Goal: Navigation & Orientation: Find specific page/section

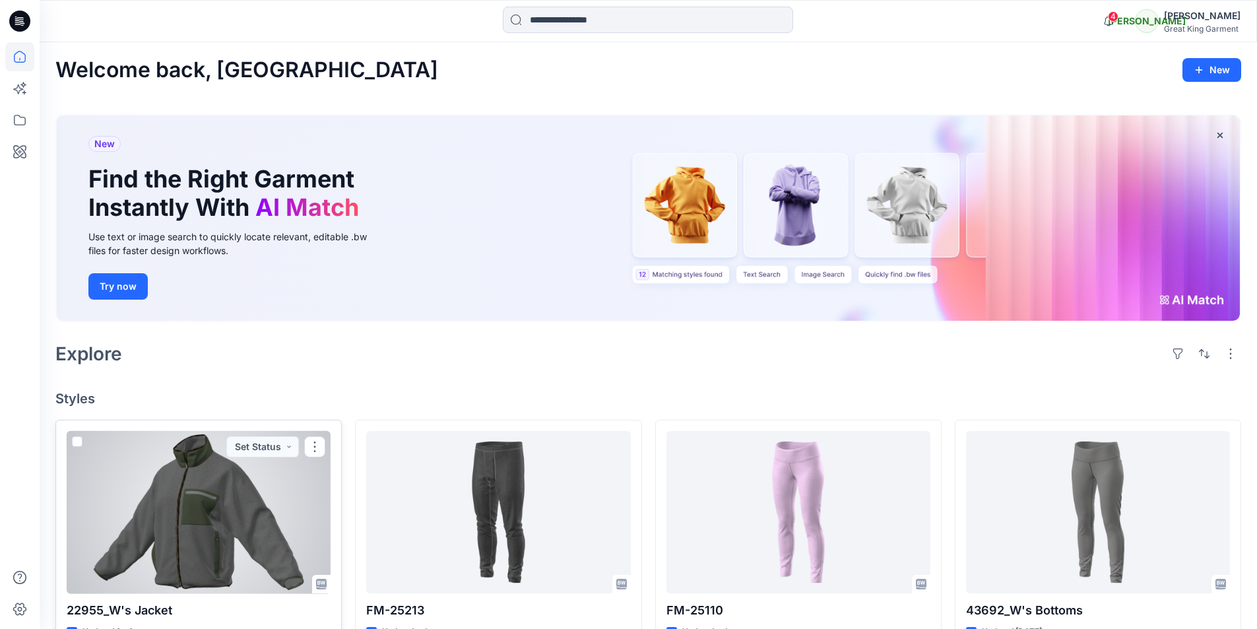
click at [278, 535] on div at bounding box center [199, 512] width 264 height 163
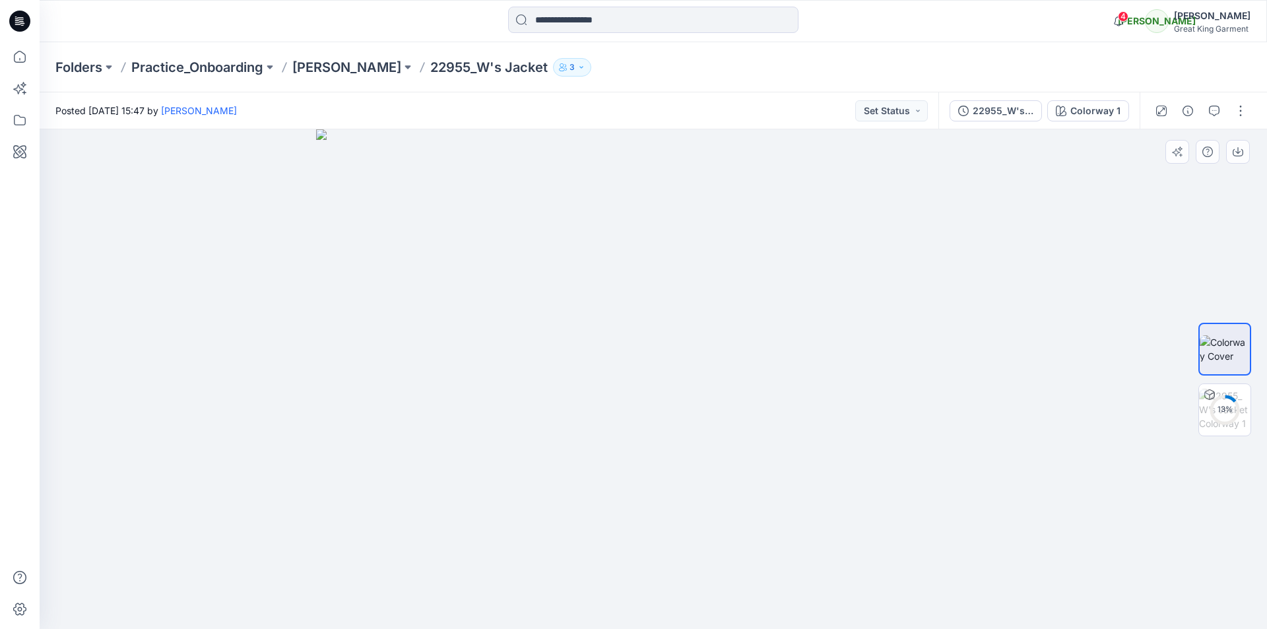
drag, startPoint x: 705, startPoint y: 382, endPoint x: 726, endPoint y: 294, distance: 90.9
click at [1185, 548] on div at bounding box center [653, 379] width 1227 height 500
click at [222, 332] on div at bounding box center [653, 379] width 1227 height 500
click at [331, 430] on img at bounding box center [653, 379] width 675 height 500
drag, startPoint x: 925, startPoint y: 432, endPoint x: 1010, endPoint y: 410, distance: 88.5
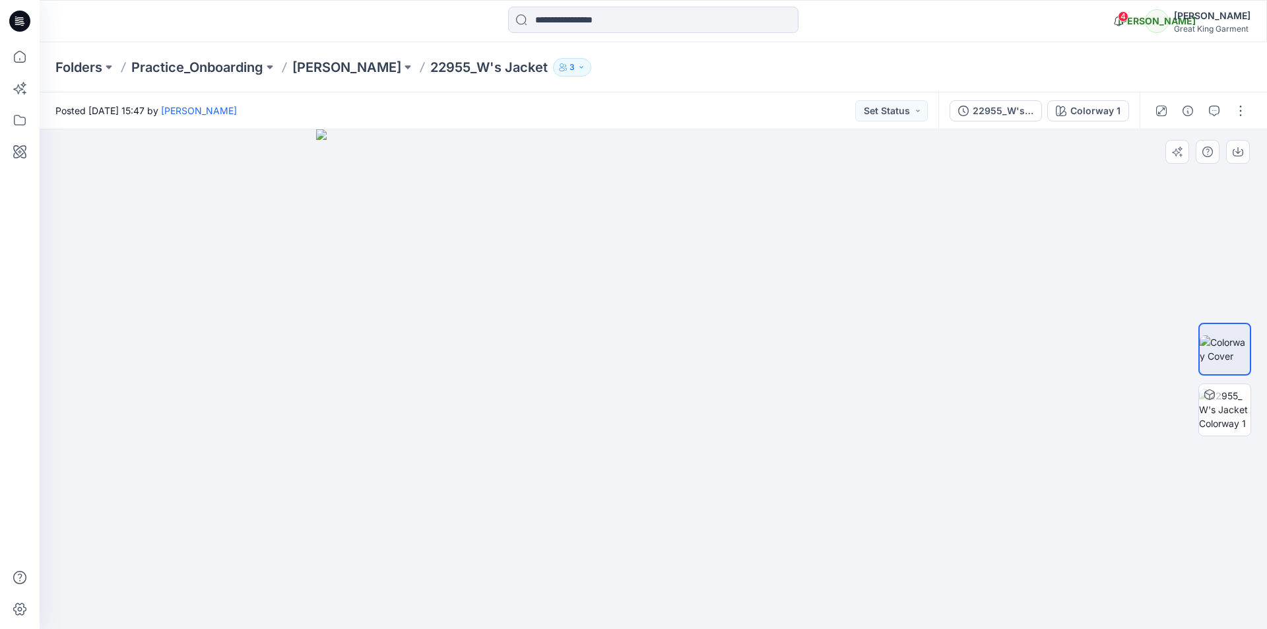
click at [1010, 410] on div at bounding box center [653, 379] width 1227 height 500
click at [1223, 420] on img at bounding box center [1224, 410] width 51 height 42
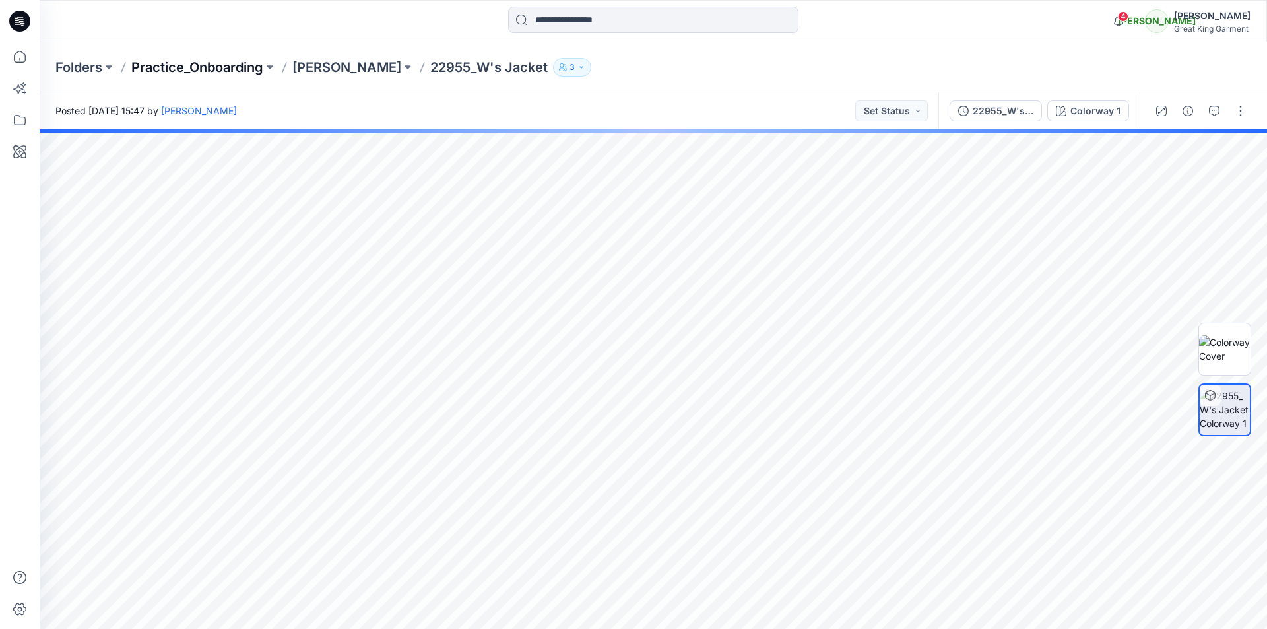
click at [187, 71] on p "Practice_Onboarding" at bounding box center [197, 67] width 132 height 18
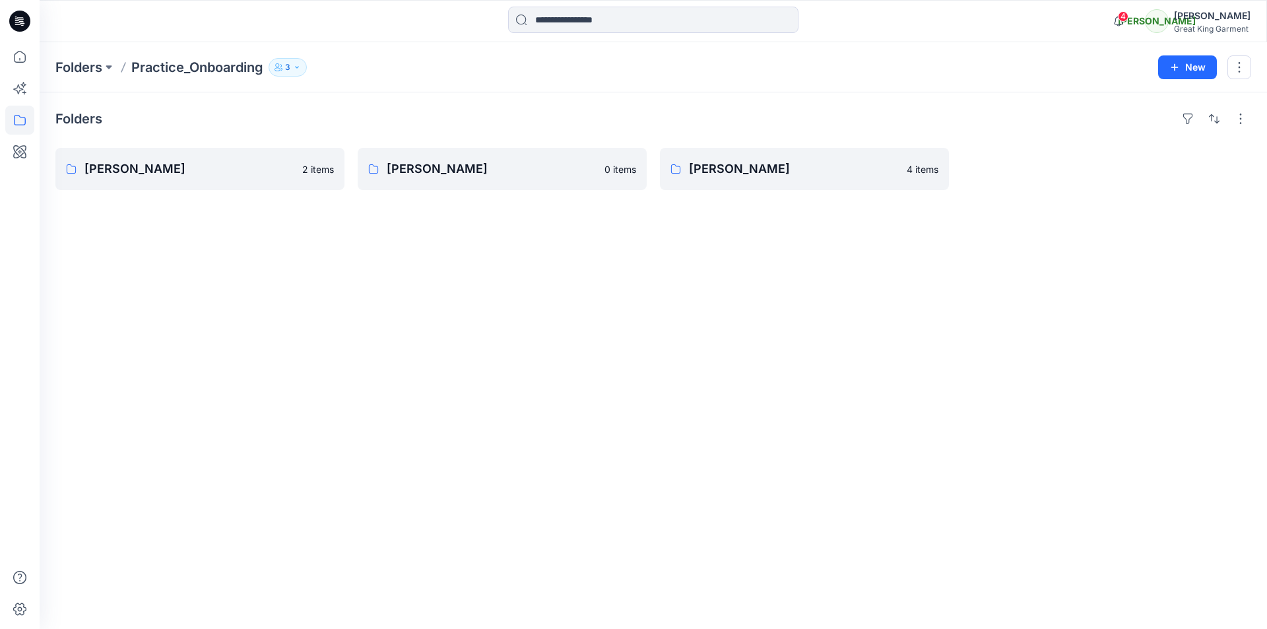
click at [219, 71] on p "Practice_Onboarding" at bounding box center [197, 67] width 132 height 18
click at [307, 69] on button "3" at bounding box center [288, 67] width 38 height 18
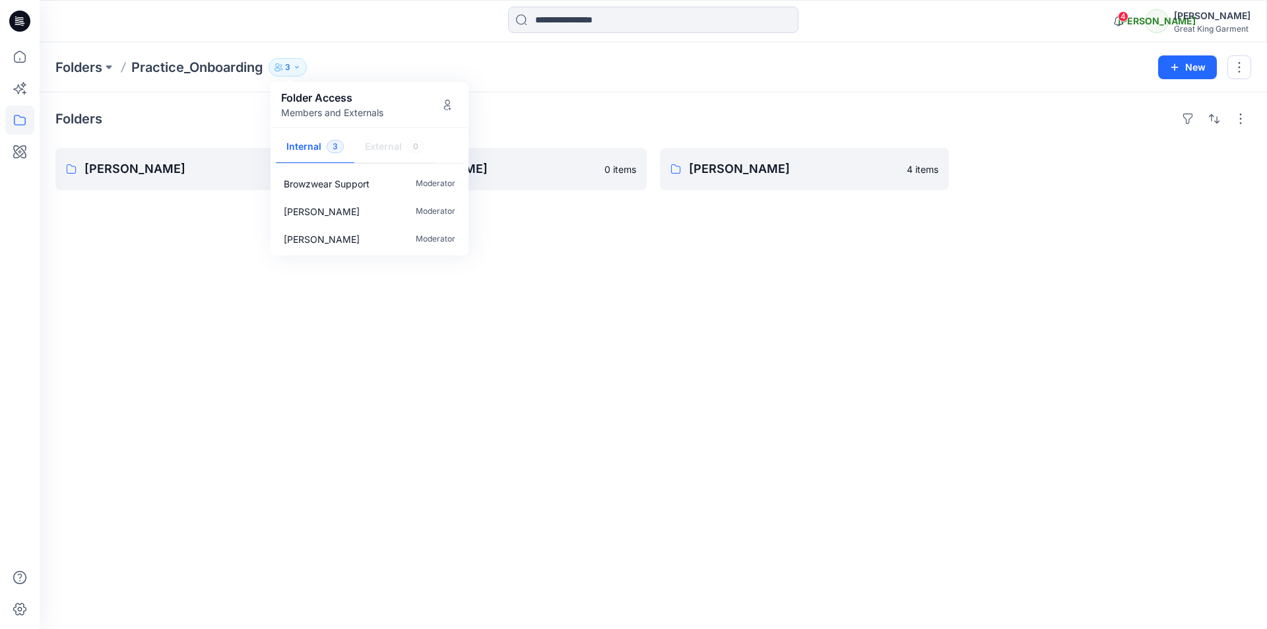
click at [639, 285] on div "Folders Ann 2 items Lindsay 0 items Bonnie 4 items" at bounding box center [653, 360] width 1227 height 536
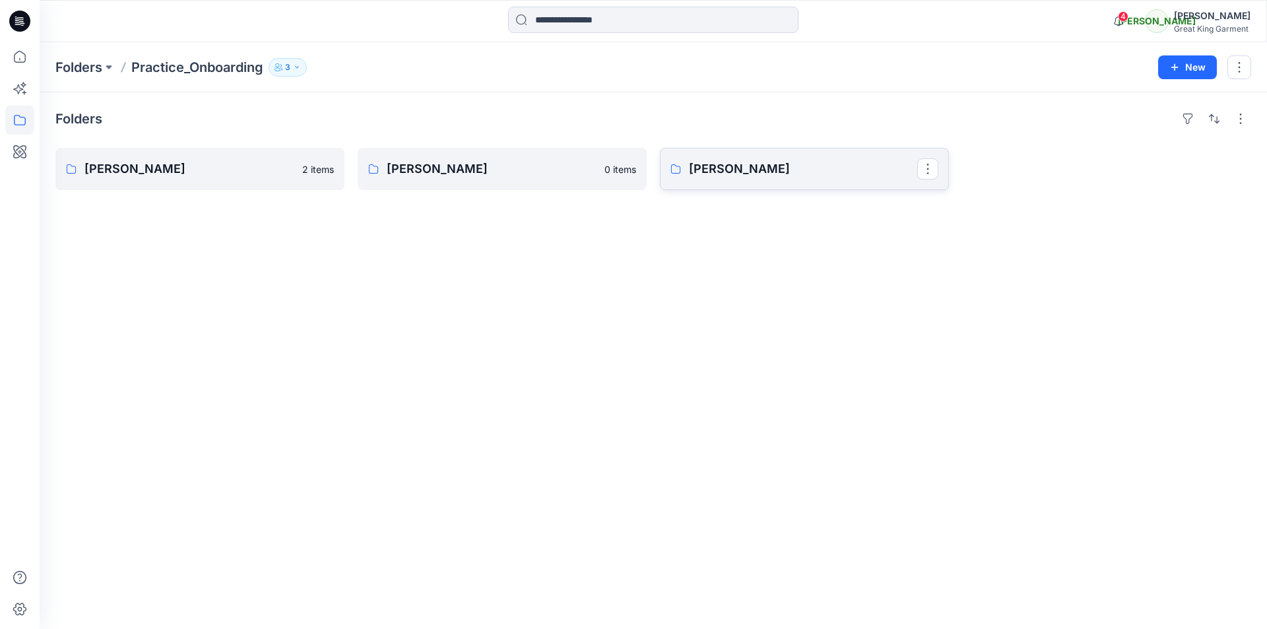
click at [797, 168] on p "[PERSON_NAME]" at bounding box center [803, 169] width 228 height 18
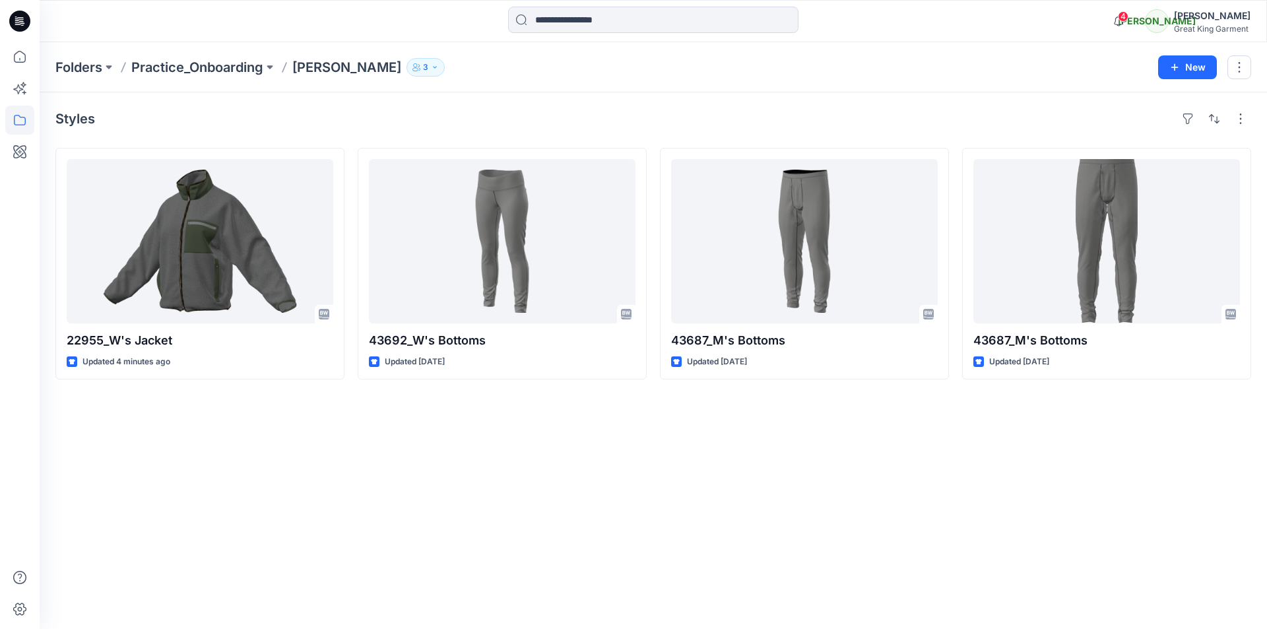
click at [1209, 536] on div "Styles 22955_W's Jacket Updated 4 minutes ago 43692_W's Bottoms Updated 7 days …" at bounding box center [653, 360] width 1227 height 536
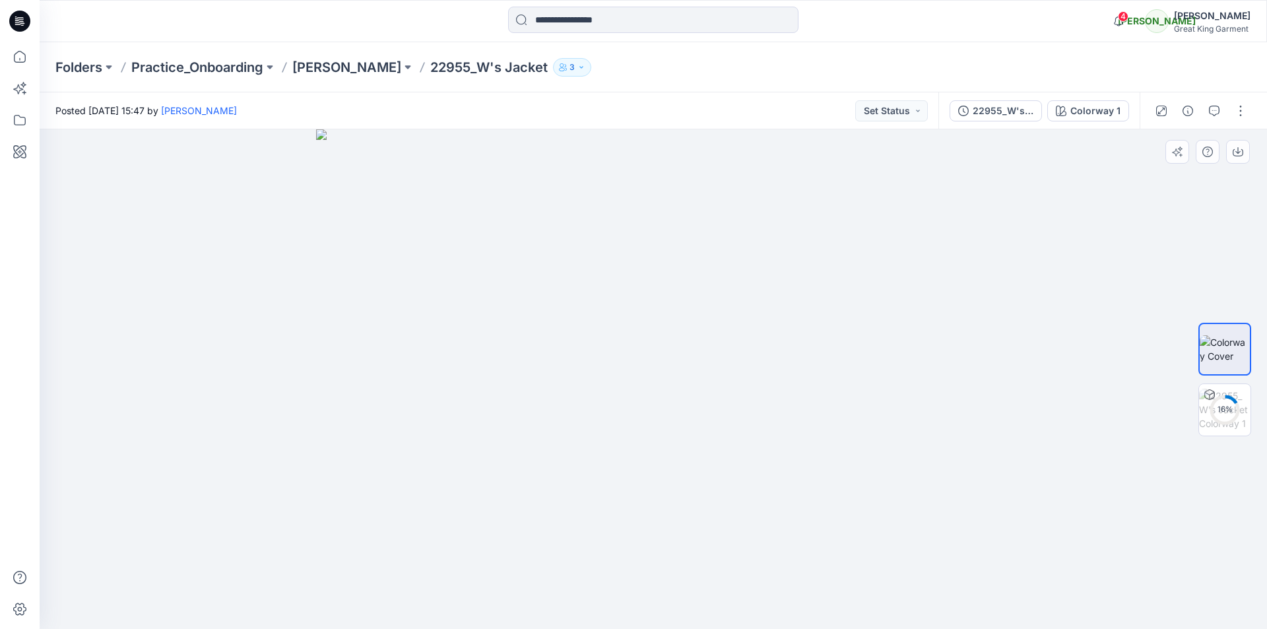
click at [263, 368] on div at bounding box center [653, 379] width 1227 height 500
